Goal: Find specific page/section: Find specific page/section

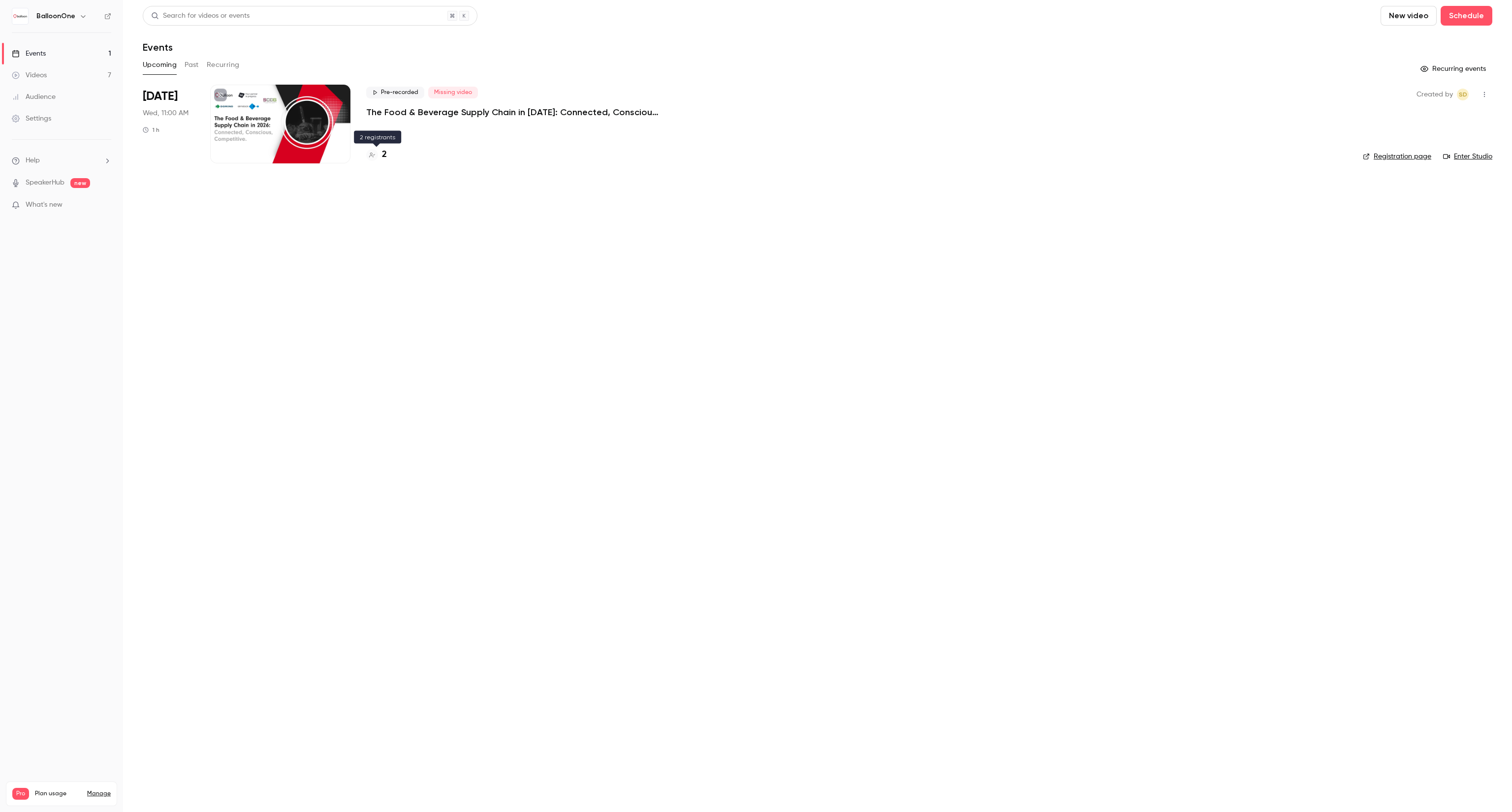
click at [380, 150] on div "2" at bounding box center [377, 154] width 21 height 13
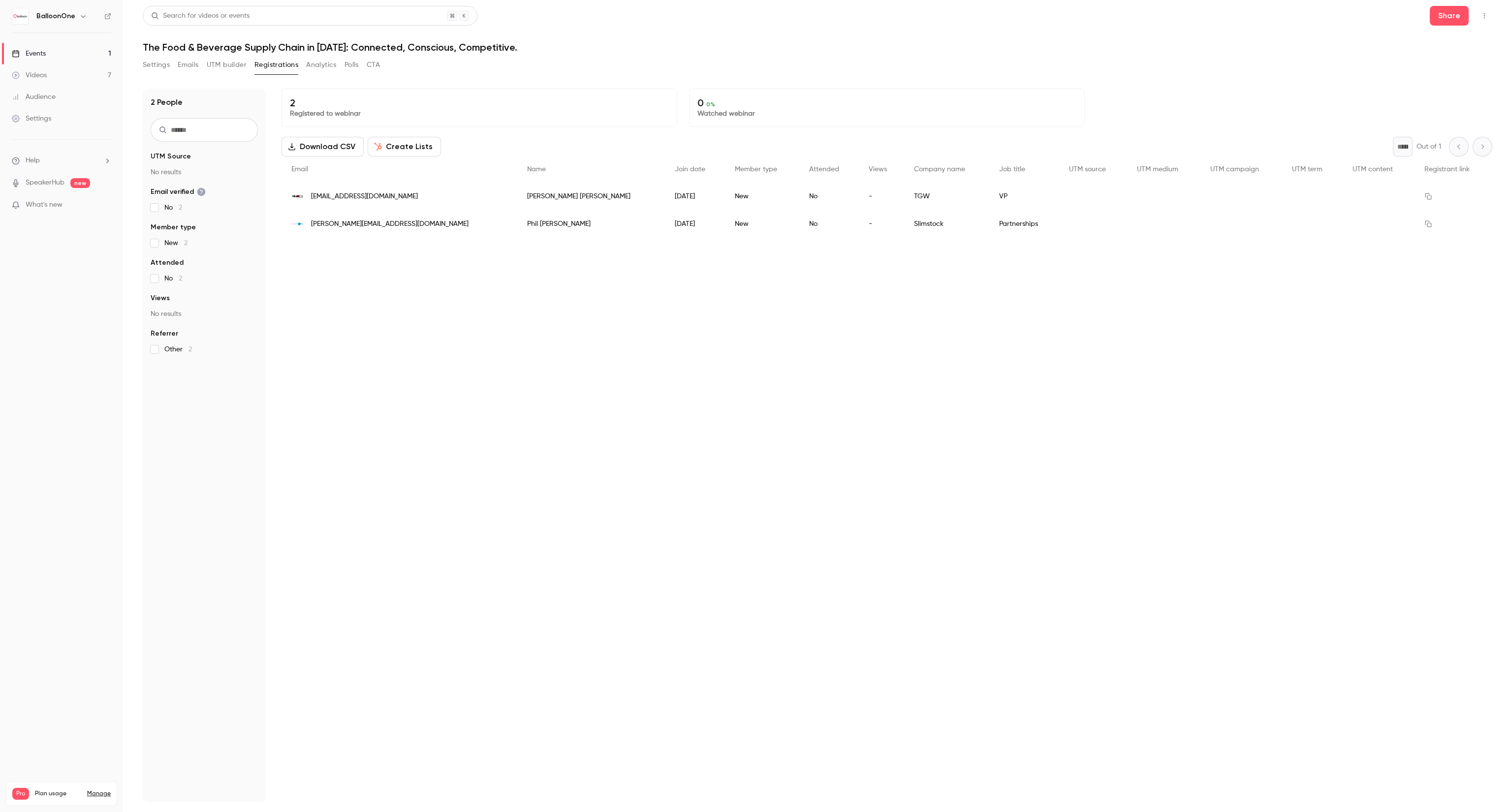
click at [350, 190] on div "[EMAIL_ADDRESS][DOMAIN_NAME]" at bounding box center [400, 197] width 236 height 27
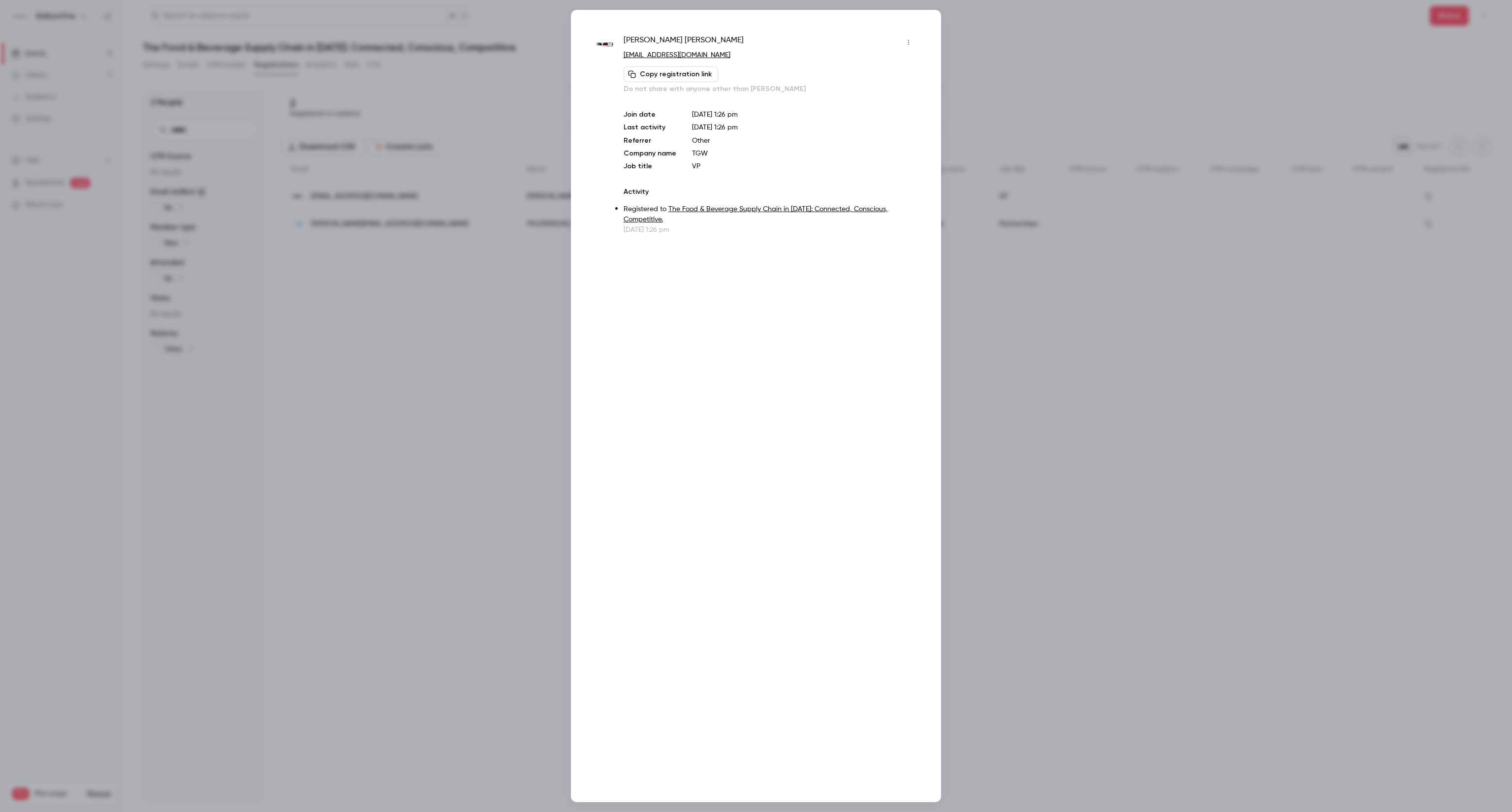
click at [657, 54] on link "[EMAIL_ADDRESS][DOMAIN_NAME]" at bounding box center [677, 55] width 107 height 7
click at [1128, 334] on div at bounding box center [756, 406] width 1512 height 812
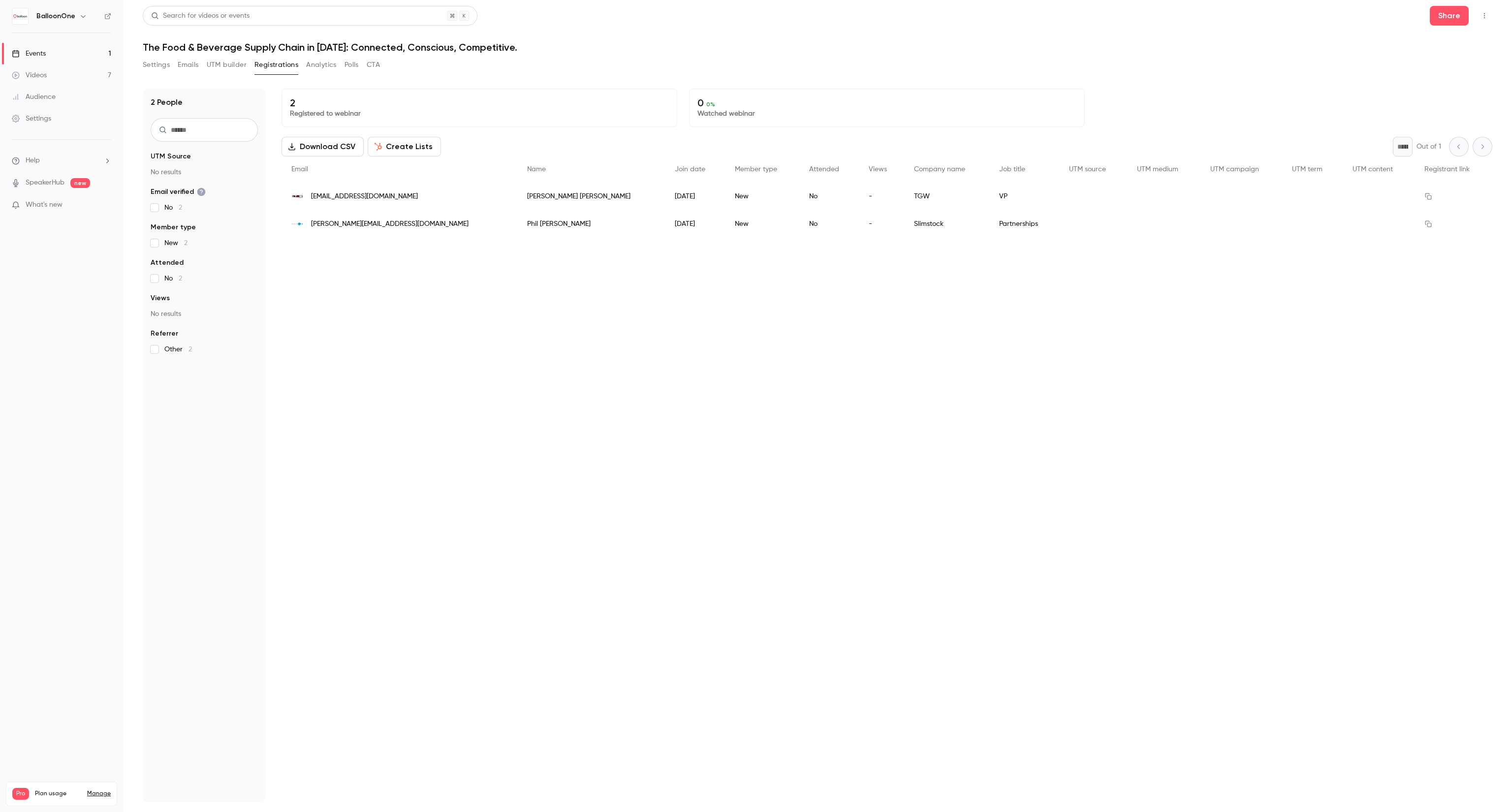
click at [361, 191] on div "[EMAIL_ADDRESS][DOMAIN_NAME]" at bounding box center [400, 197] width 236 height 27
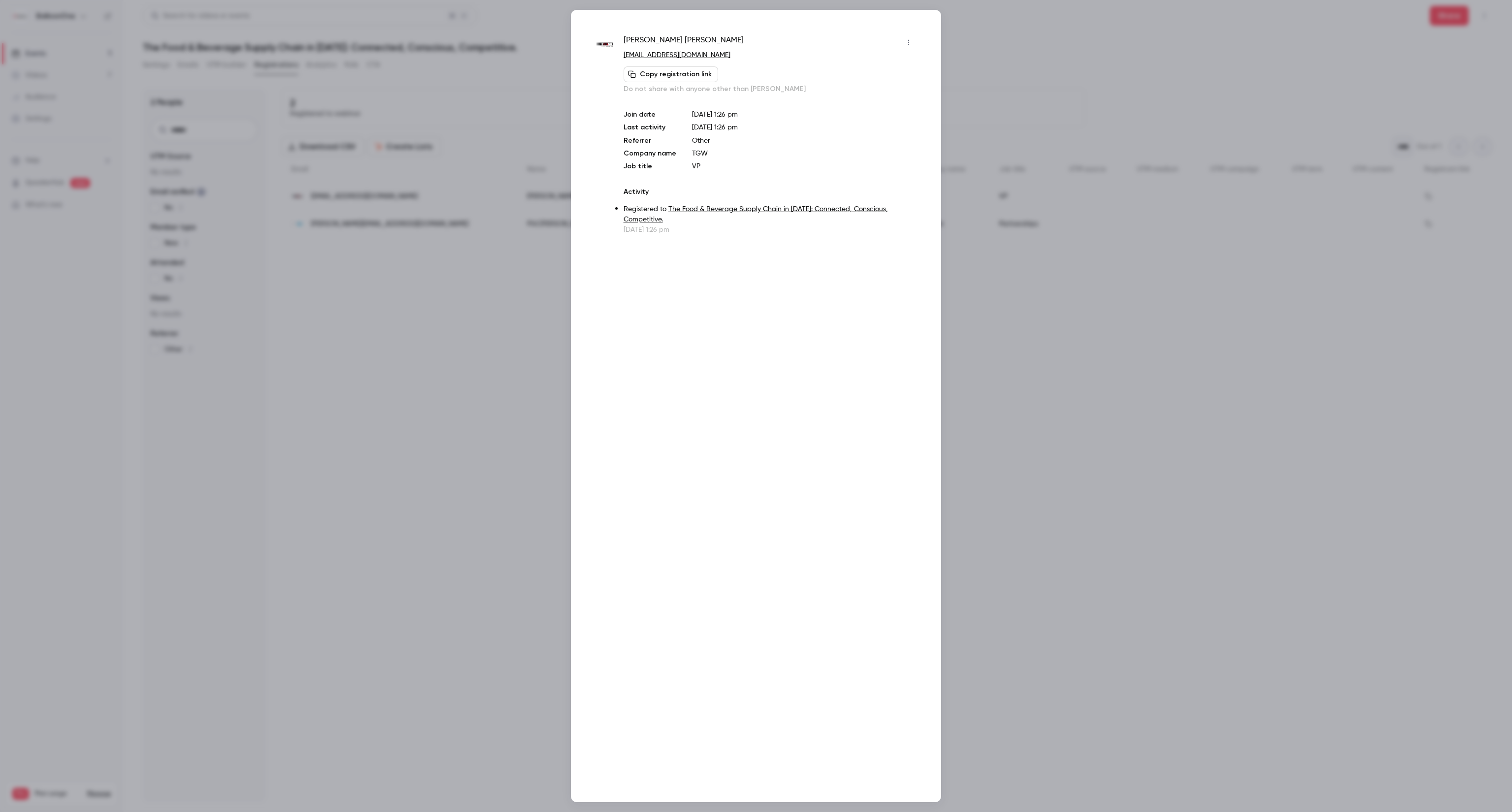
click at [640, 38] on span "[PERSON_NAME]" at bounding box center [684, 42] width 120 height 16
click at [1051, 420] on div at bounding box center [756, 406] width 1512 height 812
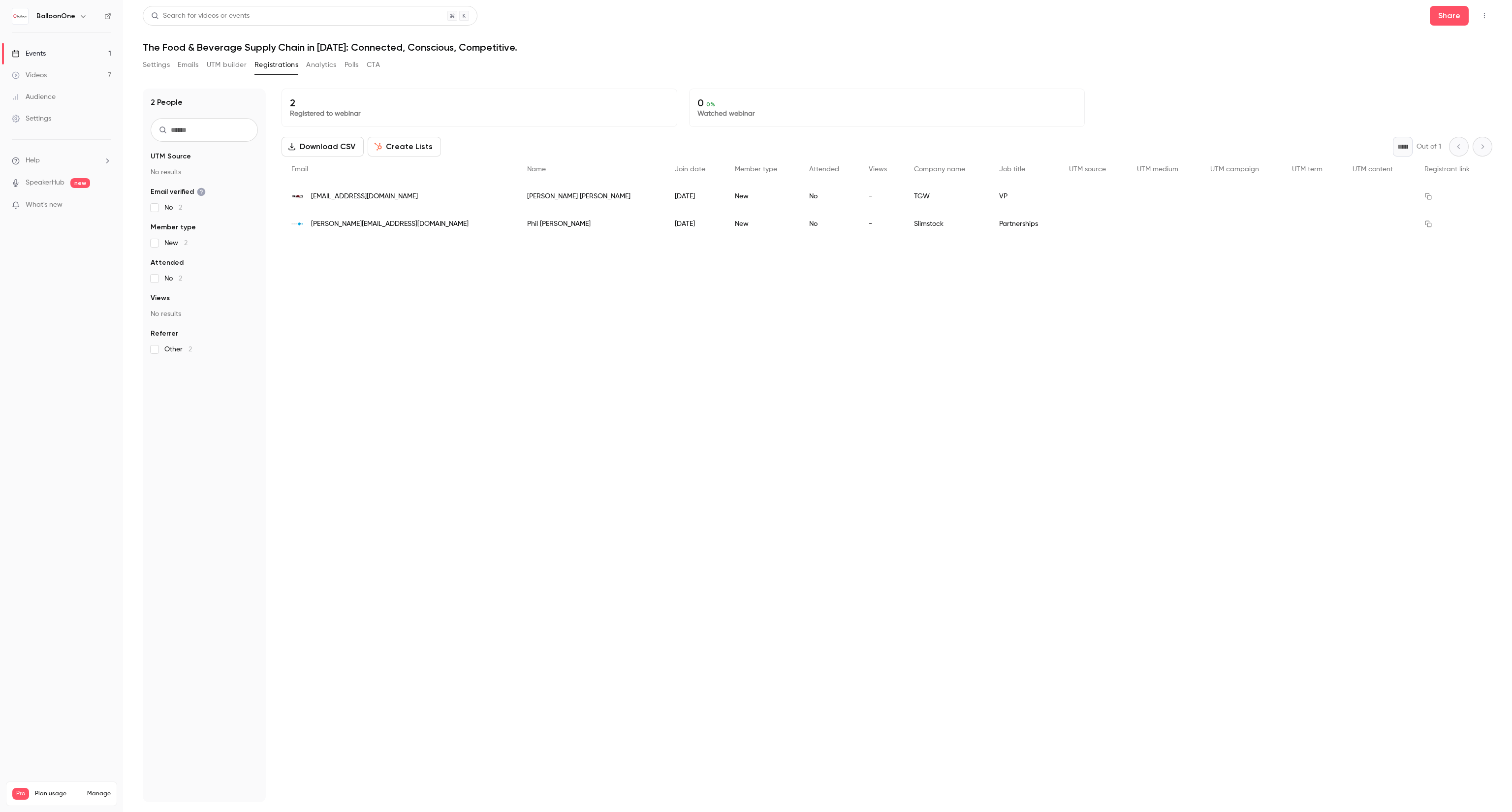
click at [518, 195] on div "[PERSON_NAME]" at bounding box center [592, 197] width 148 height 27
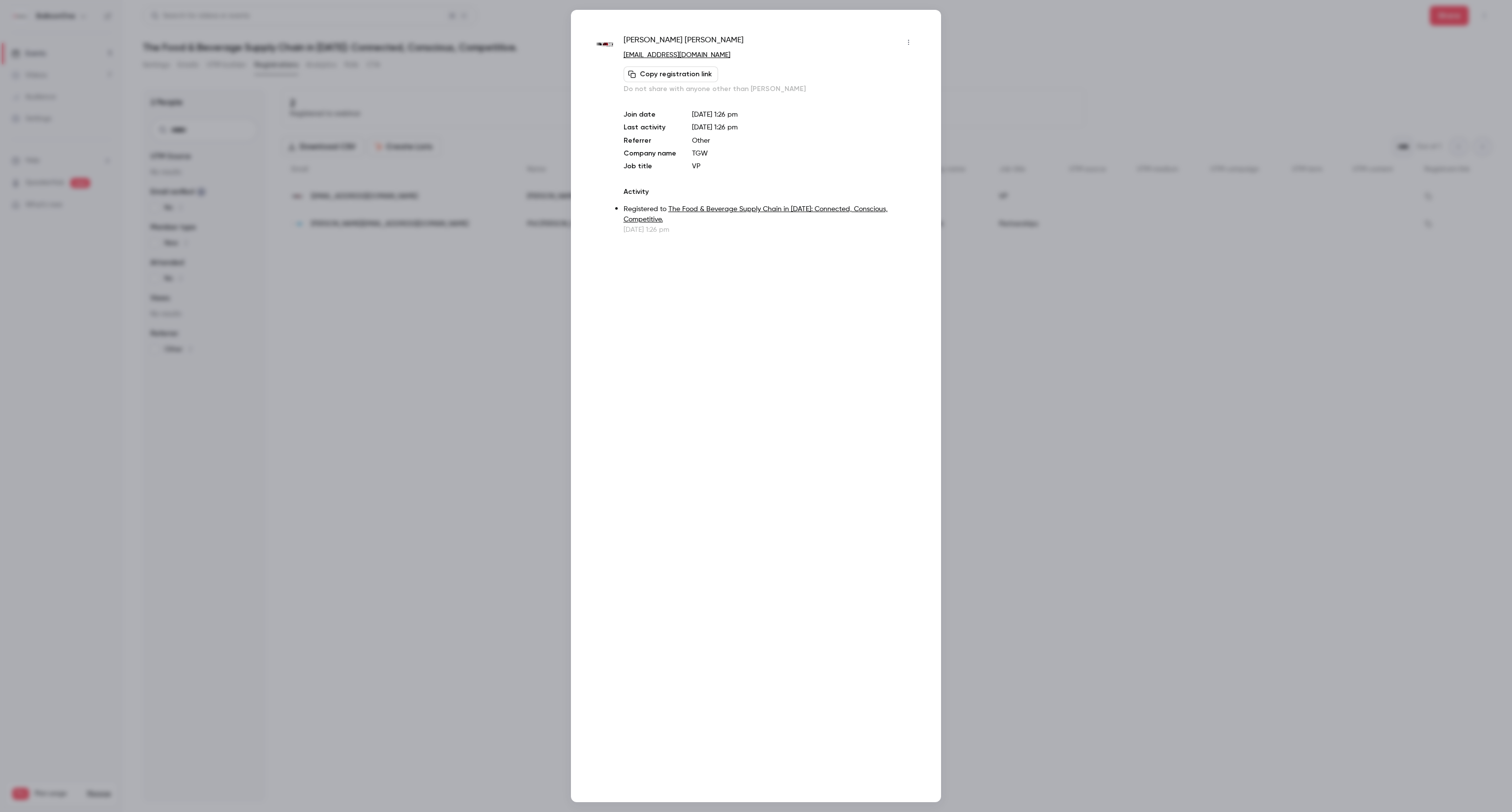
drag, startPoint x: 1388, startPoint y: 392, endPoint x: 1384, endPoint y: 384, distance: 8.9
click at [1389, 392] on div at bounding box center [756, 406] width 1512 height 812
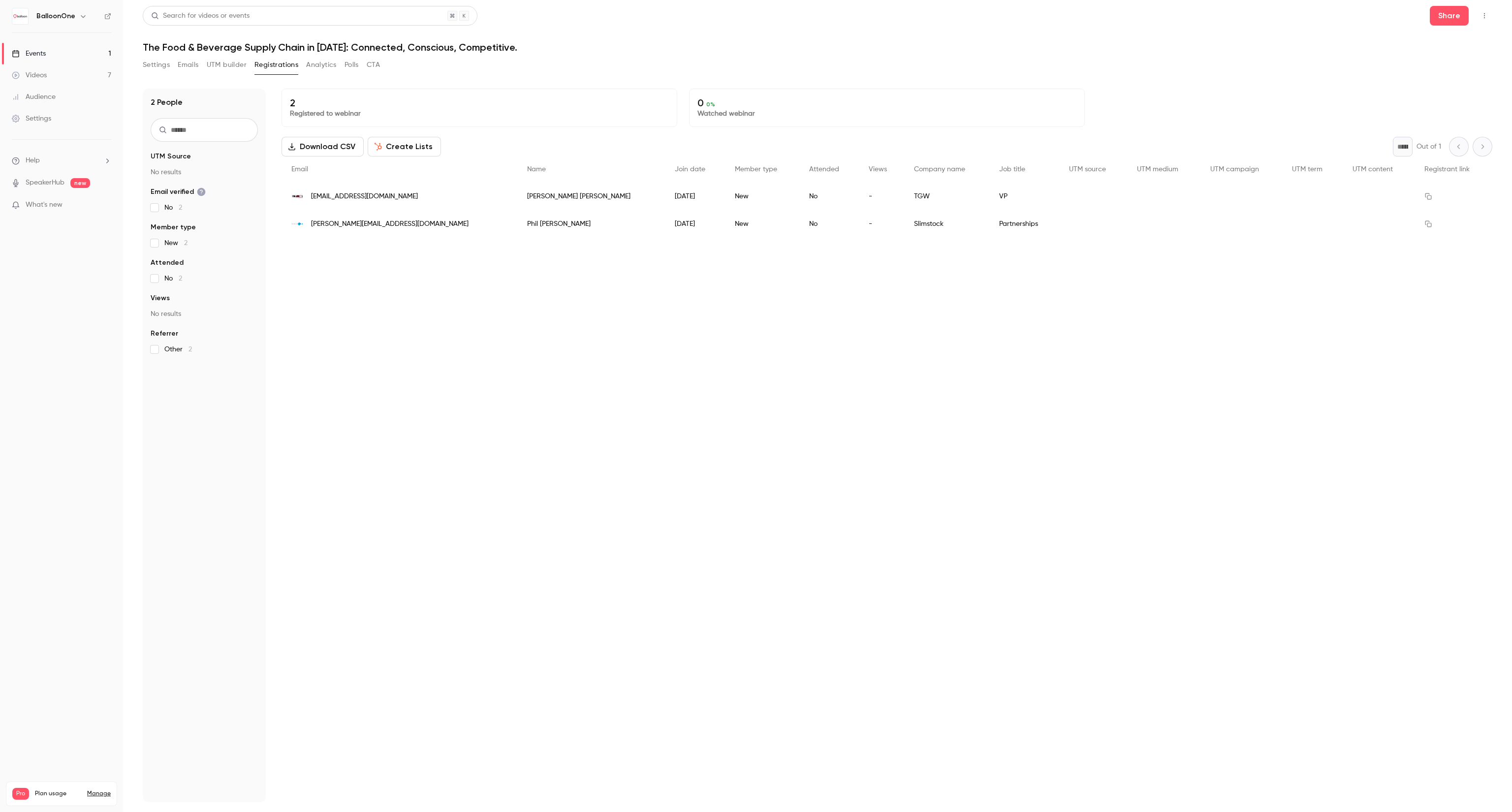
click at [343, 202] on div "[EMAIL_ADDRESS][DOMAIN_NAME]" at bounding box center [400, 197] width 236 height 27
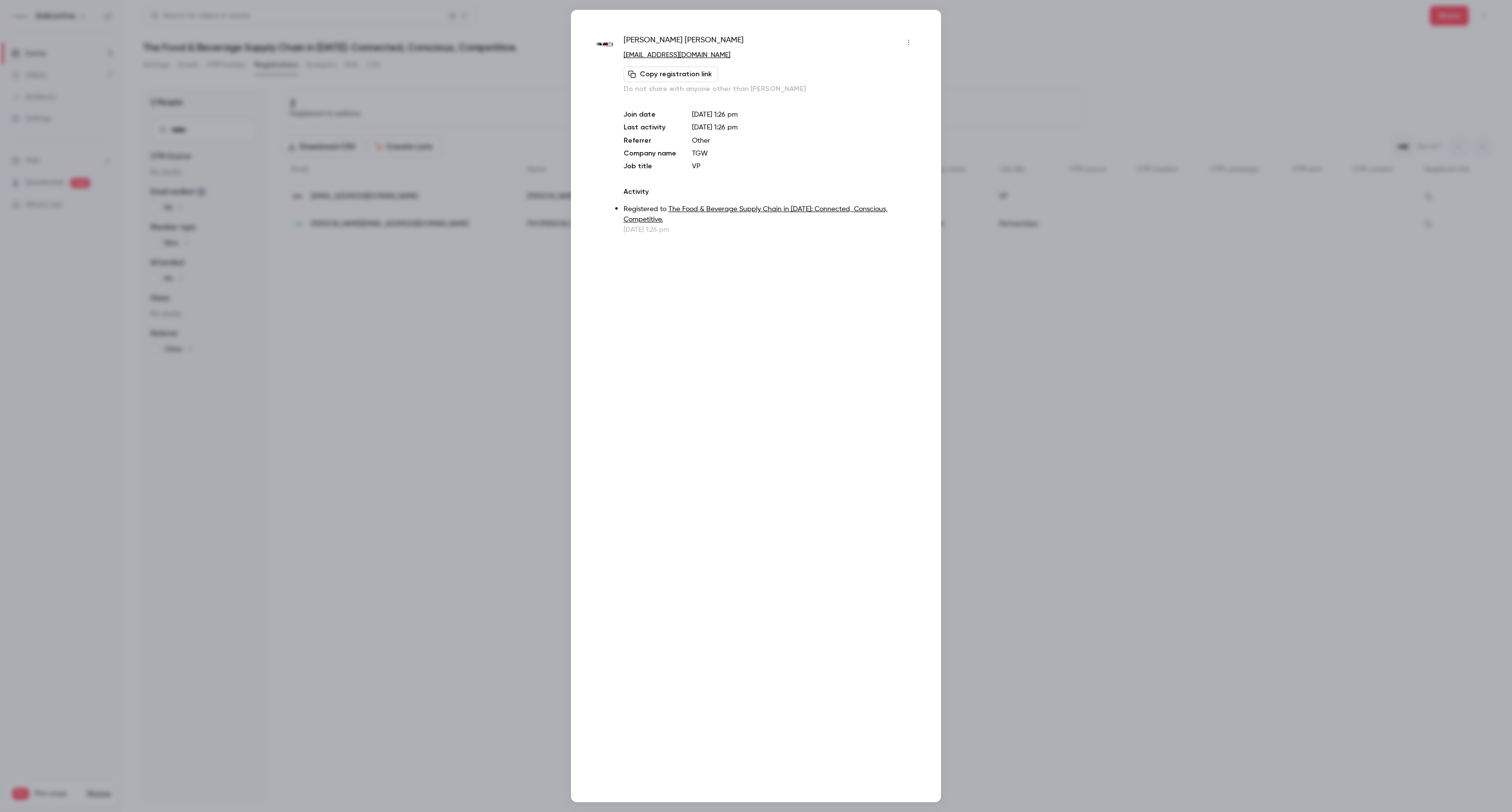
click at [1024, 453] on div at bounding box center [756, 406] width 1512 height 812
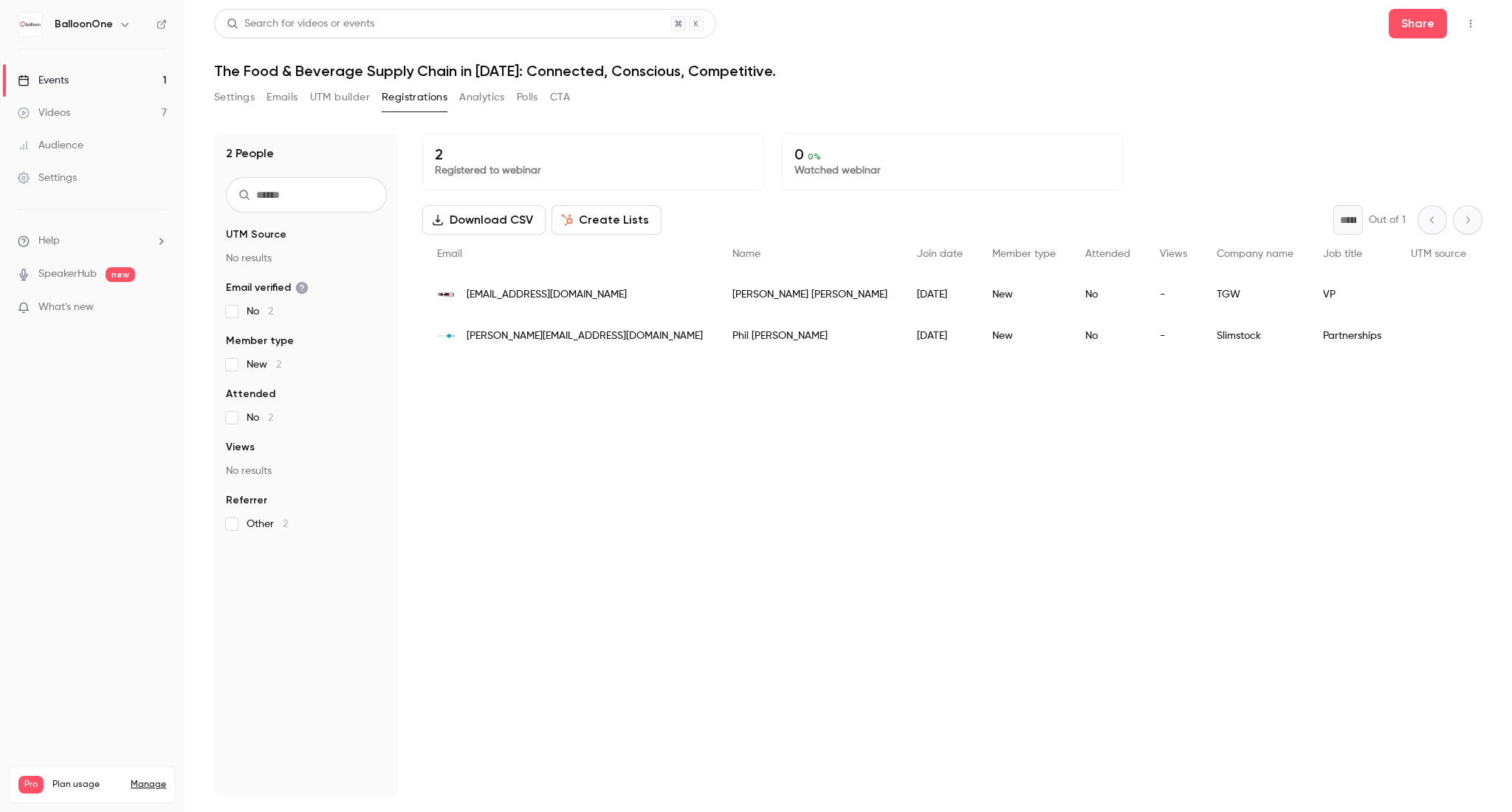
click at [568, 301] on div "[EMAIL_ADDRESS][DOMAIN_NAME]" at bounding box center [570, 295] width 296 height 41
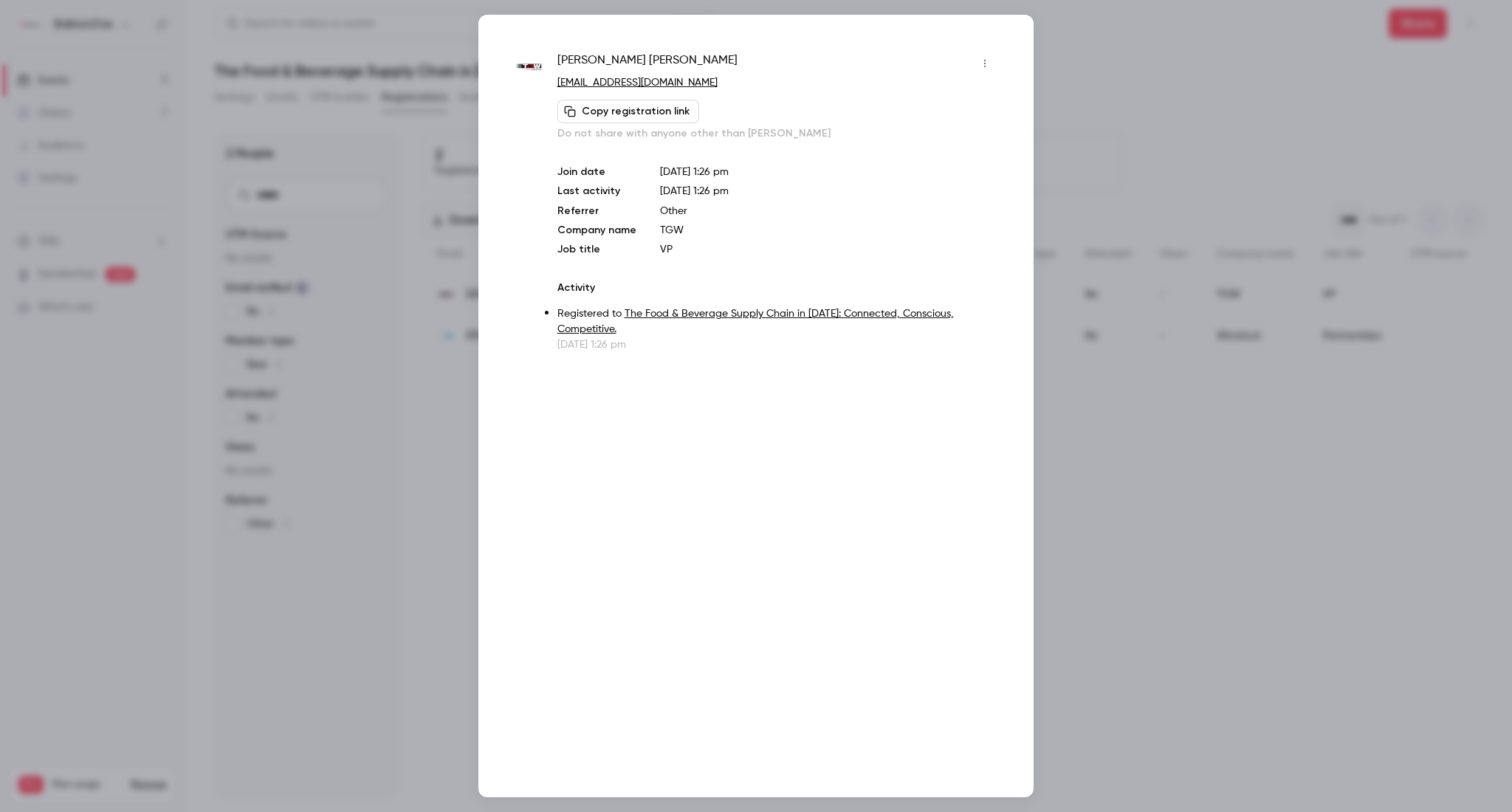
click at [1050, 99] on div at bounding box center [756, 406] width 1512 height 812
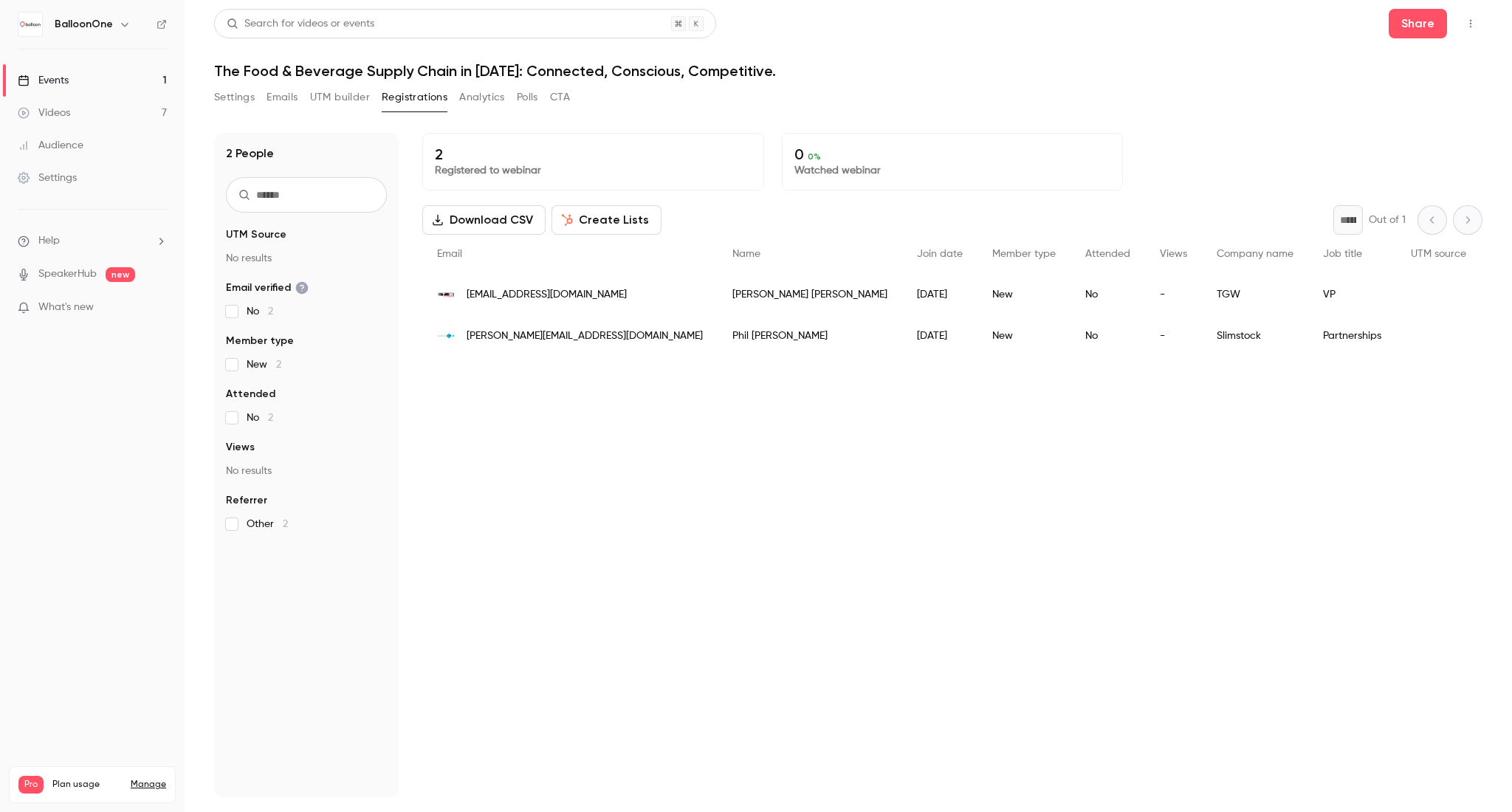
click at [140, 81] on link "Events 1" at bounding box center [92, 80] width 185 height 32
